Goal: Task Accomplishment & Management: Manage account settings

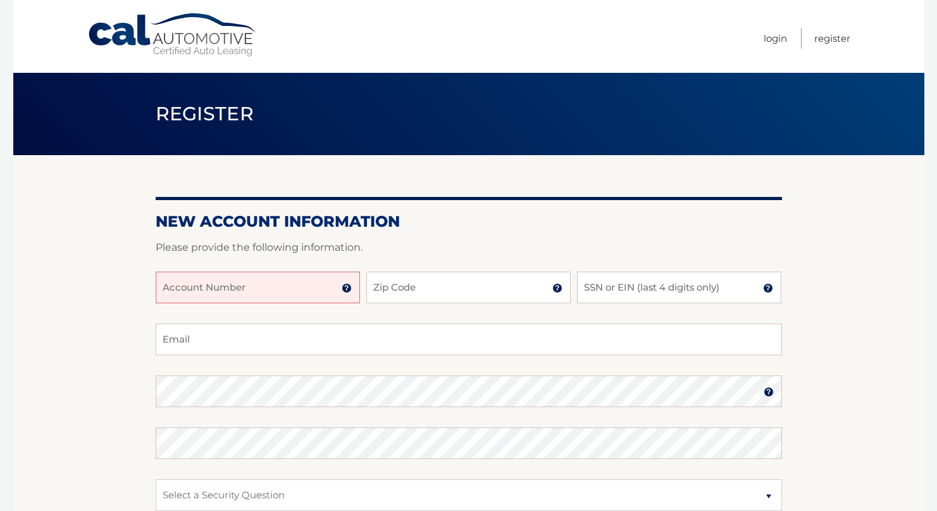
click at [318, 286] on input "Account Number" at bounding box center [258, 287] width 204 height 32
type input "44455997177"
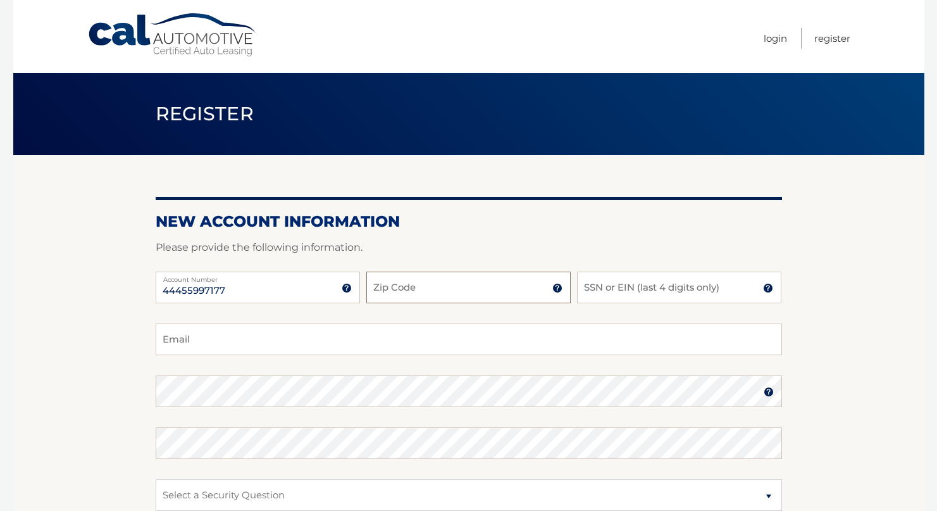
click at [419, 292] on input "Zip Code" at bounding box center [468, 287] width 204 height 32
type input "10466"
type input "ahemmings91@gmail.com"
click at [643, 286] on input "SSN or EIN (last 4 digits only)" at bounding box center [679, 287] width 204 height 32
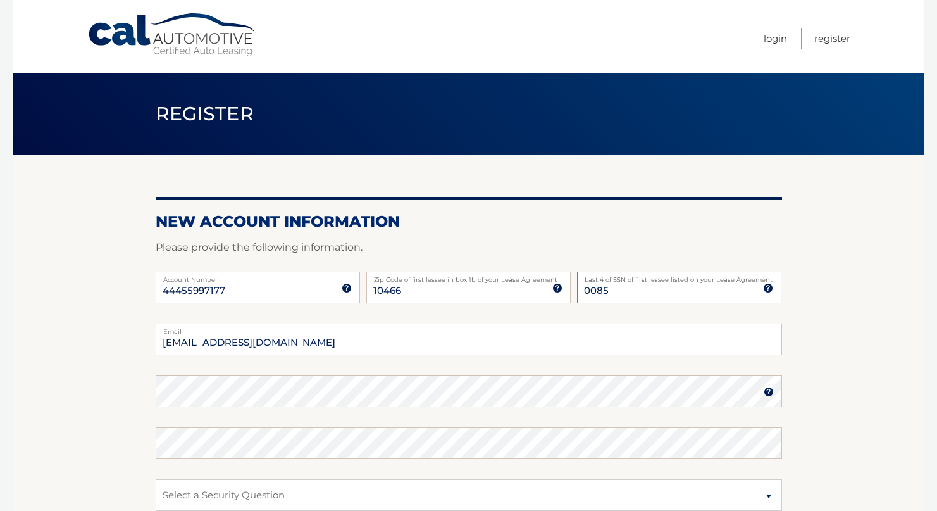
type input "0085"
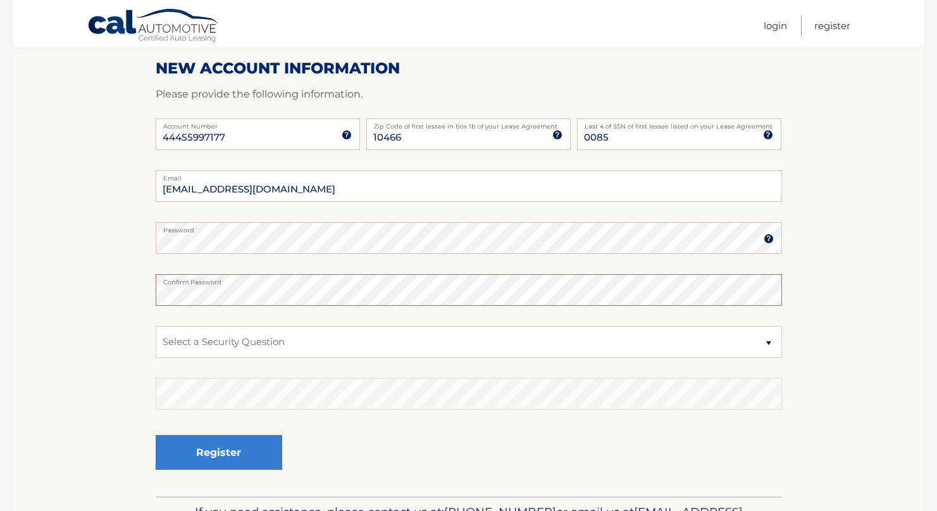
scroll to position [204, 0]
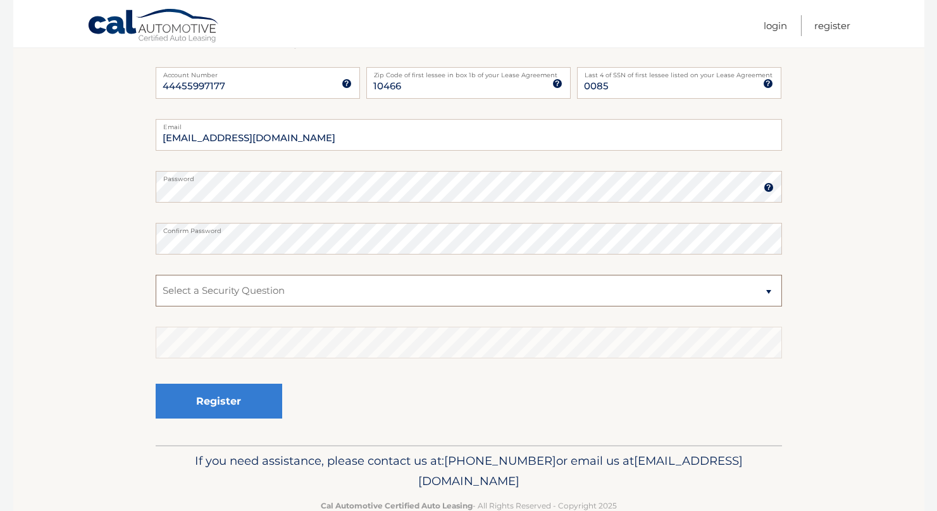
click at [264, 279] on select "Select a Security Question What was the name of your elementary school? What is…" at bounding box center [469, 291] width 626 height 32
select select "2"
click at [156, 275] on select "Select a Security Question What was the name of your elementary school? What is…" at bounding box center [469, 291] width 626 height 32
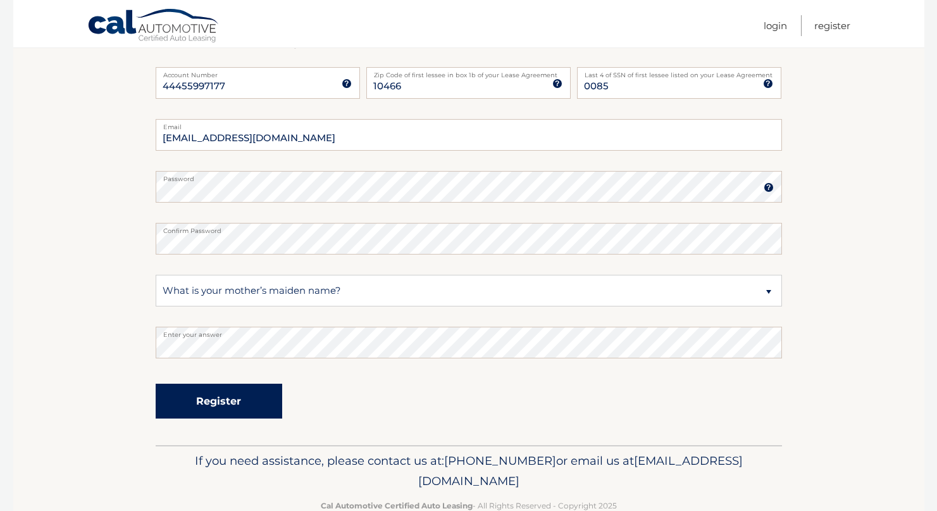
click at [266, 401] on button "Register" at bounding box center [219, 400] width 127 height 35
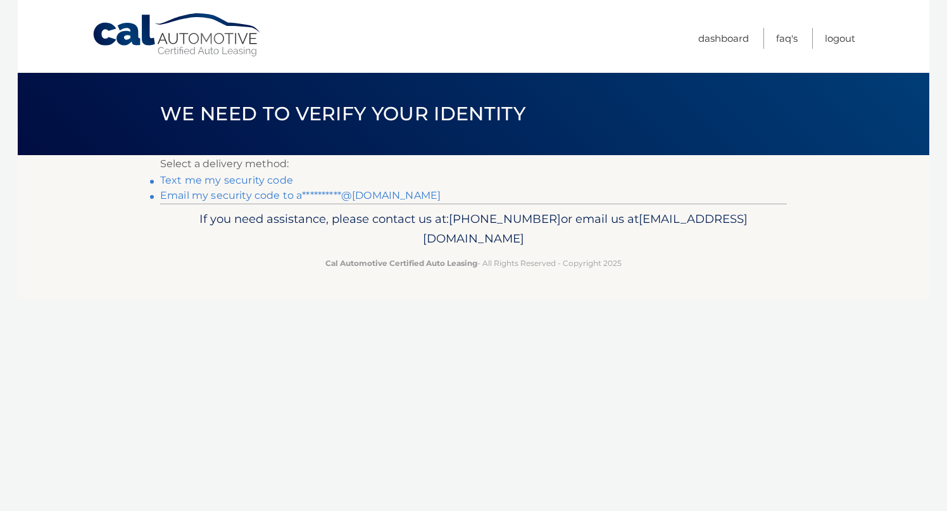
click at [283, 182] on link "Text me my security code" at bounding box center [226, 180] width 133 height 12
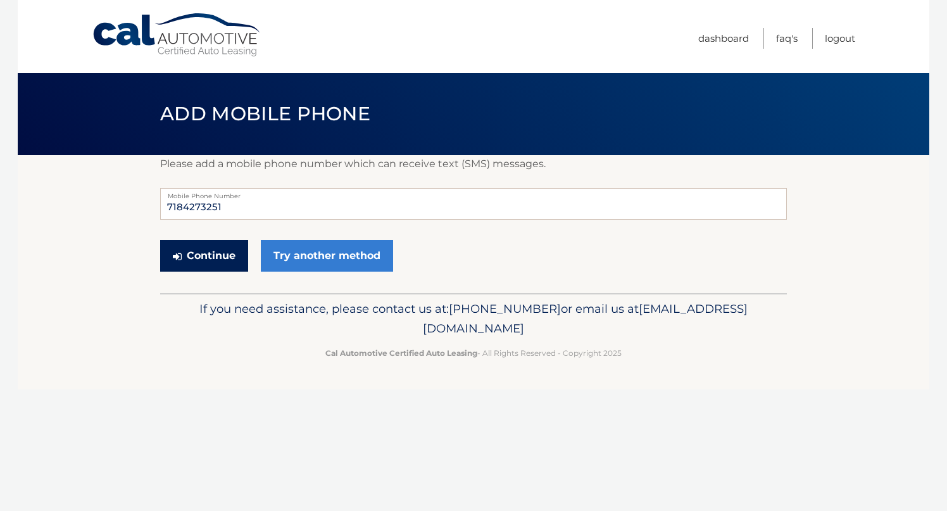
click at [182, 260] on button "Continue" at bounding box center [204, 256] width 88 height 32
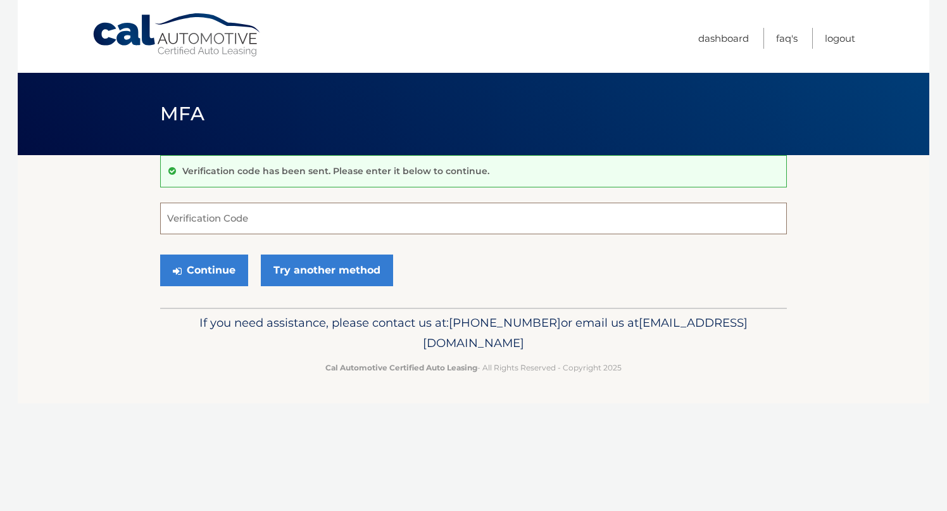
click at [252, 220] on input "Verification Code" at bounding box center [473, 218] width 626 height 32
type input "495667"
click at [230, 277] on button "Continue" at bounding box center [204, 270] width 88 height 32
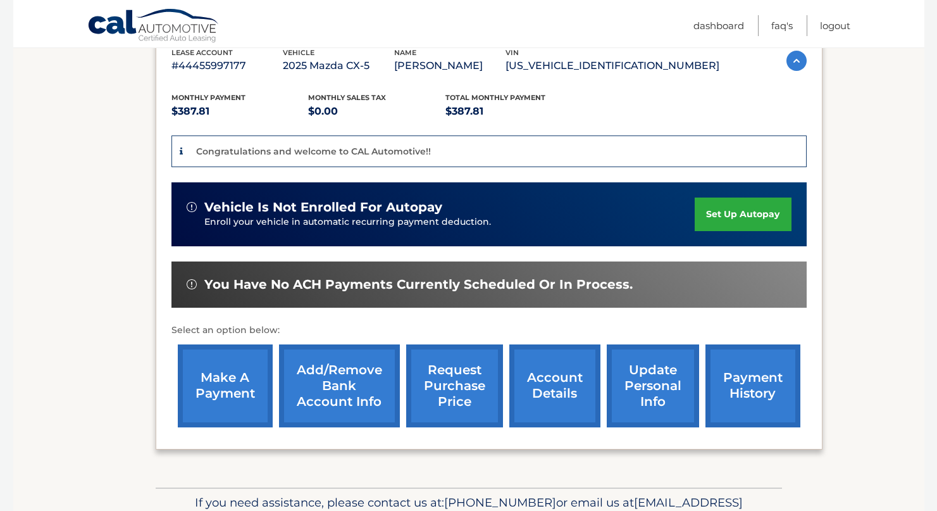
scroll to position [234, 0]
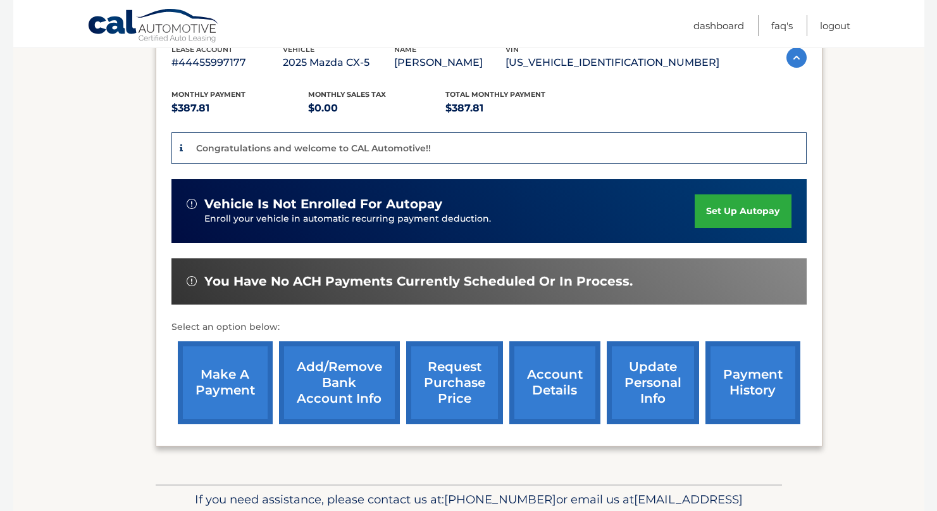
click at [726, 211] on link "set up autopay" at bounding box center [743, 211] width 96 height 34
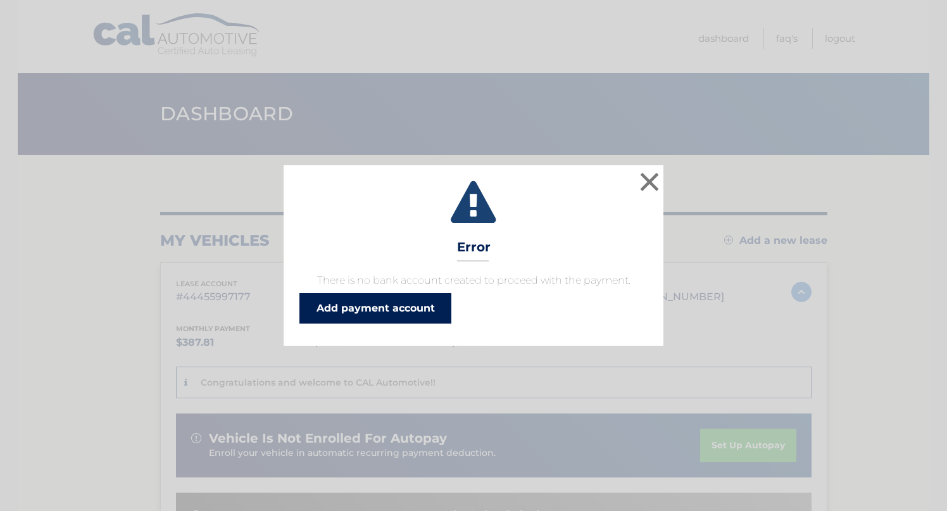
click at [418, 311] on link "Add payment account" at bounding box center [375, 308] width 152 height 30
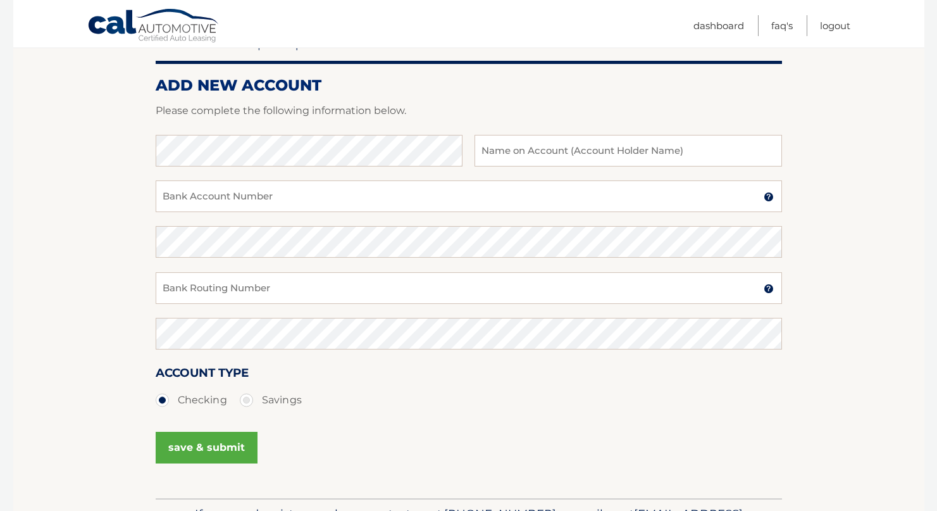
scroll to position [85, 0]
